Goal: Task Accomplishment & Management: Use online tool/utility

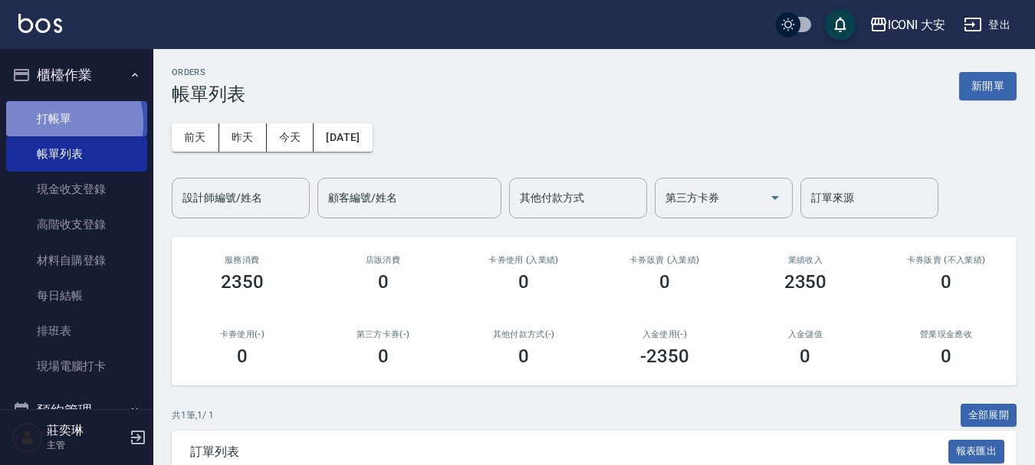
click at [59, 123] on link "打帳單" at bounding box center [76, 118] width 141 height 35
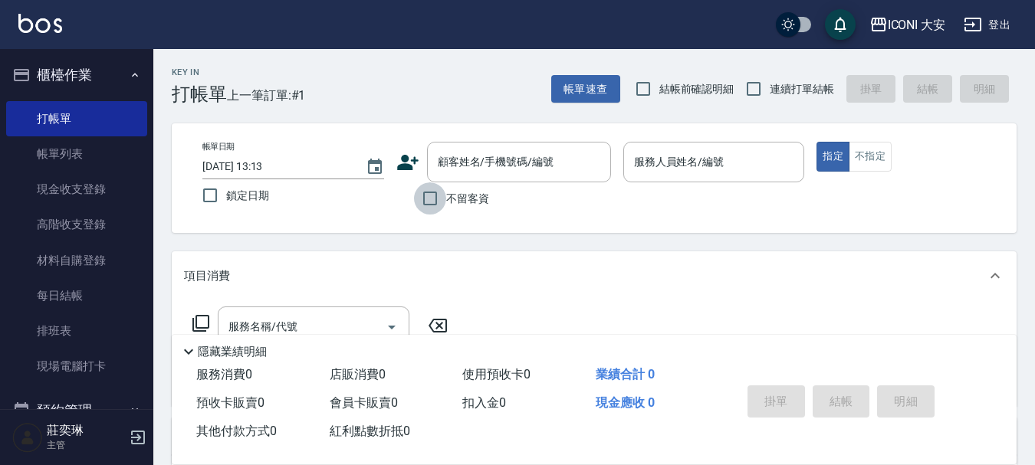
click at [422, 199] on input "不留客資" at bounding box center [430, 198] width 32 height 32
checkbox input "true"
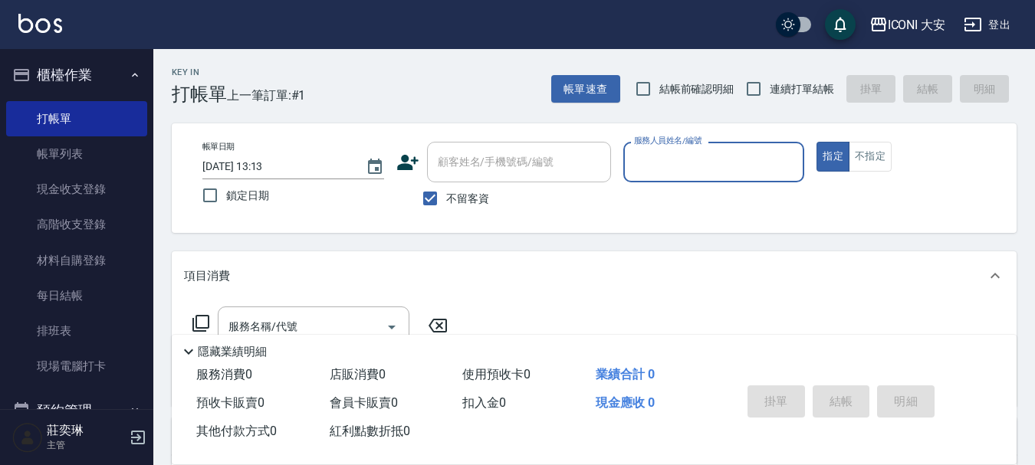
click at [703, 154] on input "服務人員姓名/編號" at bounding box center [714, 162] width 168 height 27
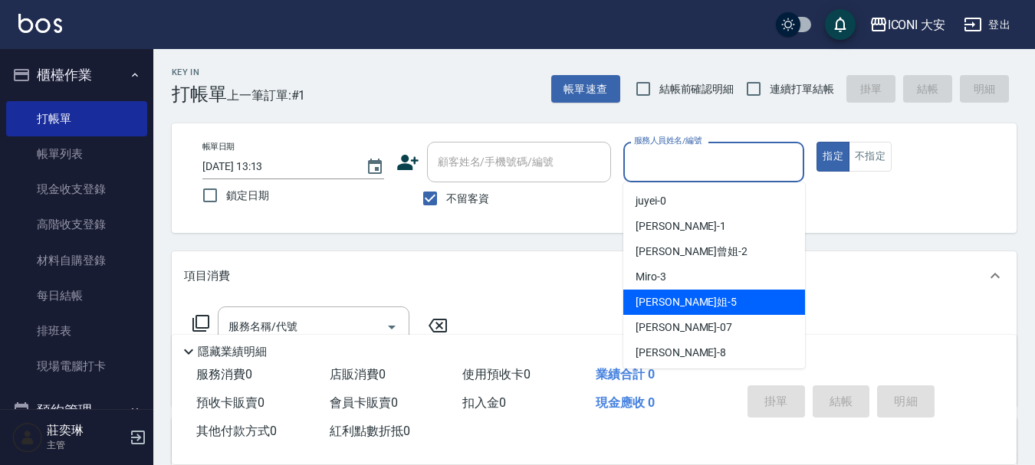
click at [715, 296] on div "[PERSON_NAME]姐 -5" at bounding box center [714, 302] width 182 height 25
type input "[PERSON_NAME]姐-5"
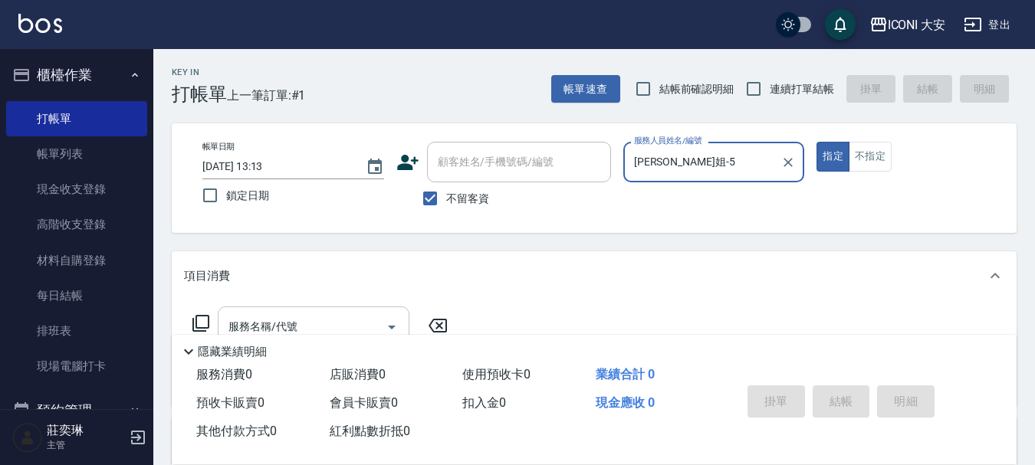
scroll to position [77, 0]
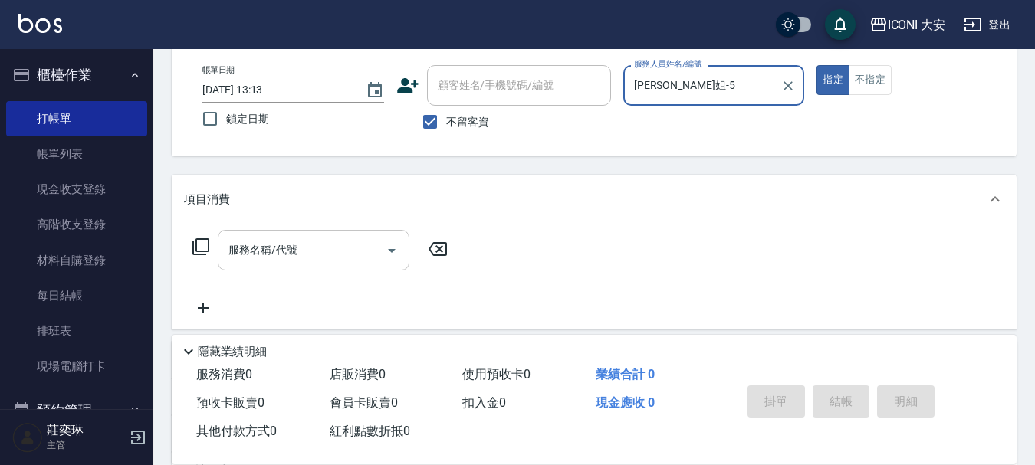
click at [297, 238] on input "服務名稱/代號" at bounding box center [302, 250] width 155 height 27
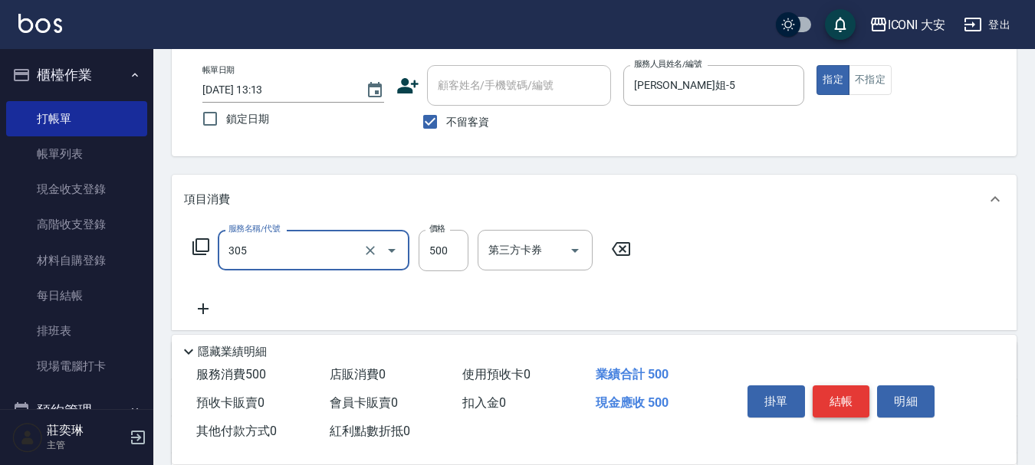
type input "剪髮(305)"
click at [836, 399] on button "結帳" at bounding box center [841, 402] width 57 height 32
